Goal: Information Seeking & Learning: Find specific fact

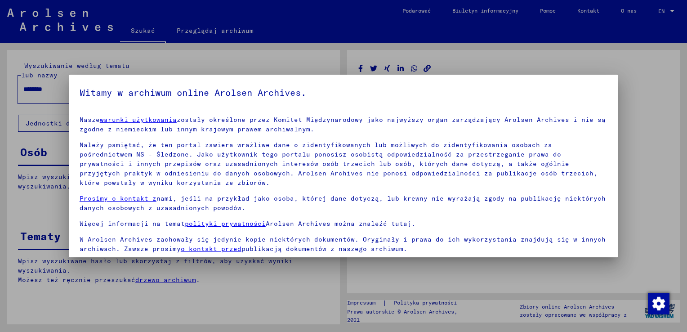
scroll to position [67, 0]
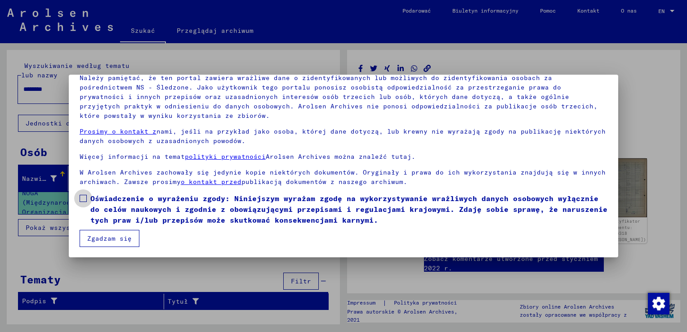
click at [81, 197] on span at bounding box center [83, 198] width 7 height 7
click at [101, 235] on button "Zgadzam się" at bounding box center [110, 238] width 60 height 17
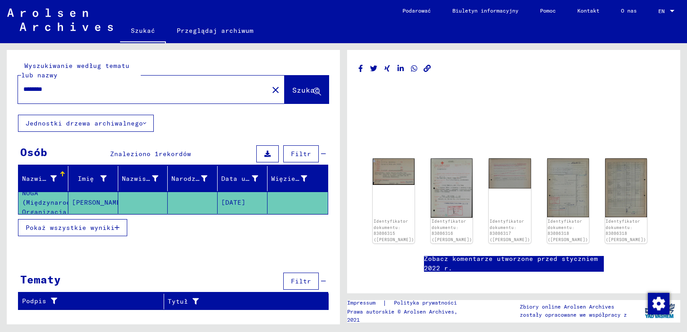
click at [54, 198] on mat-cell "NOGA (Międzynarodowa Organizacja T" at bounding box center [43, 203] width 50 height 22
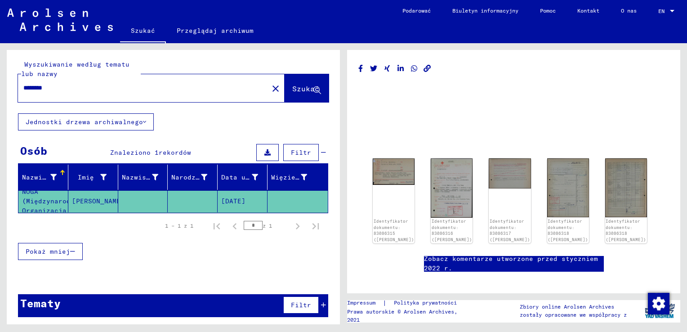
scroll to position [2, 0]
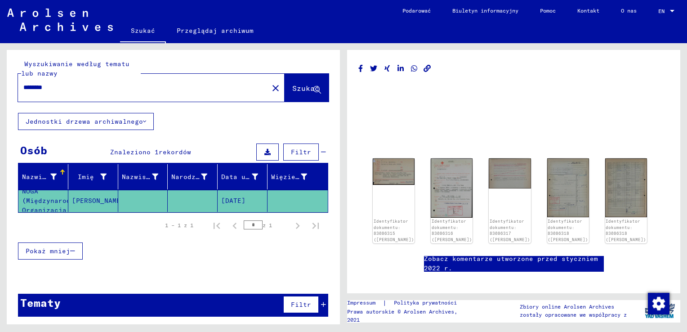
click at [87, 198] on mat-cell "[PERSON_NAME]" at bounding box center [93, 201] width 50 height 22
click at [243, 197] on mat-cell "[DATE]" at bounding box center [243, 201] width 50 height 22
click at [241, 177] on font "Data urodzenia" at bounding box center [249, 177] width 57 height 8
click at [284, 175] on font "Więzień #" at bounding box center [289, 177] width 36 height 8
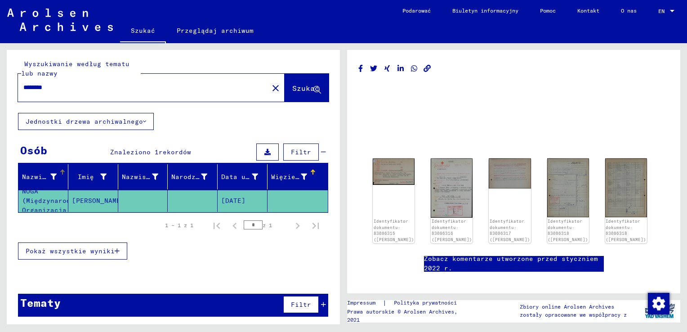
click at [31, 175] on font "Nazwisko" at bounding box center [38, 177] width 32 height 8
click at [95, 251] on span "Pokaż wszystkie wyniki" at bounding box center [70, 251] width 89 height 8
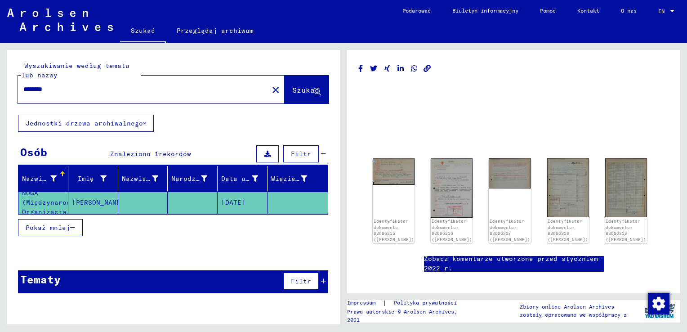
scroll to position [0, 0]
